Goal: Information Seeking & Learning: Learn about a topic

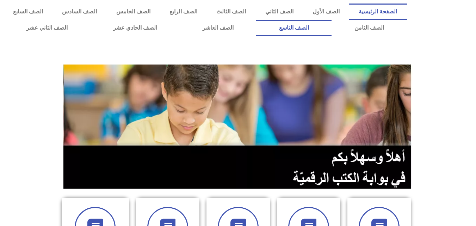
click at [256, 20] on link "الصف التاسع" at bounding box center [293, 28] width 75 height 16
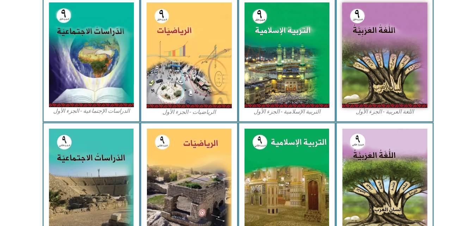
scroll to position [176, 0]
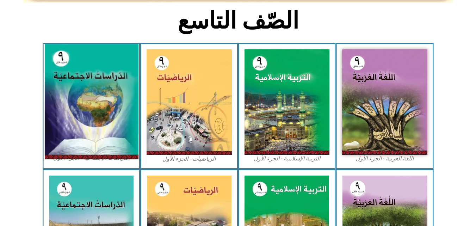
click at [100, 96] on img at bounding box center [91, 101] width 94 height 115
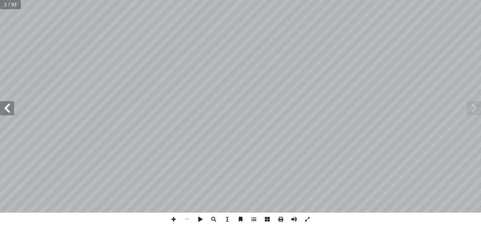
click at [5, 110] on span at bounding box center [7, 108] width 14 height 14
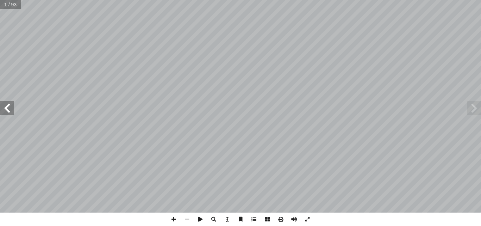
click at [5, 110] on span at bounding box center [7, 108] width 14 height 14
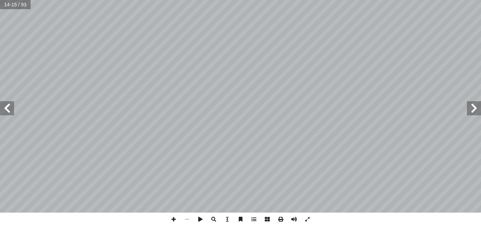
click at [5, 110] on span at bounding box center [7, 108] width 14 height 14
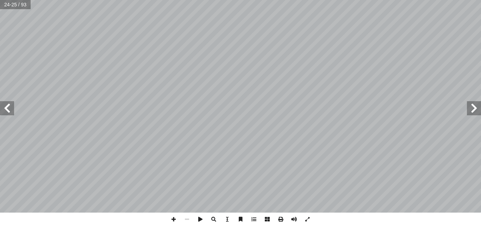
click at [5, 110] on span at bounding box center [7, 108] width 14 height 14
click at [176, 219] on span at bounding box center [173, 219] width 13 height 13
click at [174, 217] on span at bounding box center [173, 219] width 13 height 13
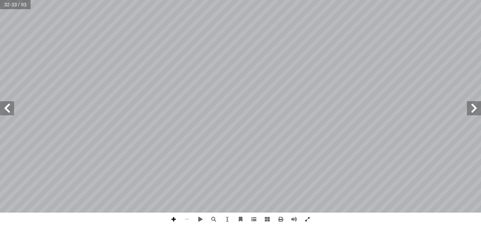
click at [177, 218] on span at bounding box center [173, 219] width 13 height 13
click at [170, 220] on span at bounding box center [173, 219] width 13 height 13
click at [9, 107] on span at bounding box center [7, 108] width 14 height 14
click at [5, 105] on span at bounding box center [7, 108] width 14 height 14
click at [6, 106] on span at bounding box center [7, 108] width 14 height 14
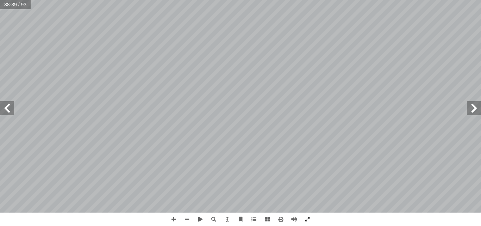
click at [8, 110] on span at bounding box center [7, 108] width 14 height 14
click at [8, 108] on span at bounding box center [7, 108] width 14 height 14
click at [475, 111] on span at bounding box center [474, 108] width 14 height 14
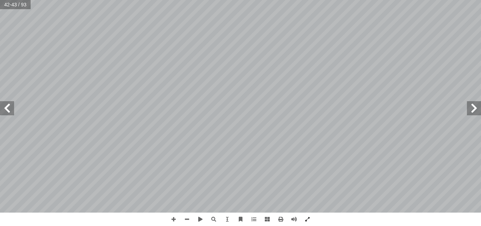
click at [475, 111] on span at bounding box center [474, 108] width 14 height 14
